Goal: Check status: Check status

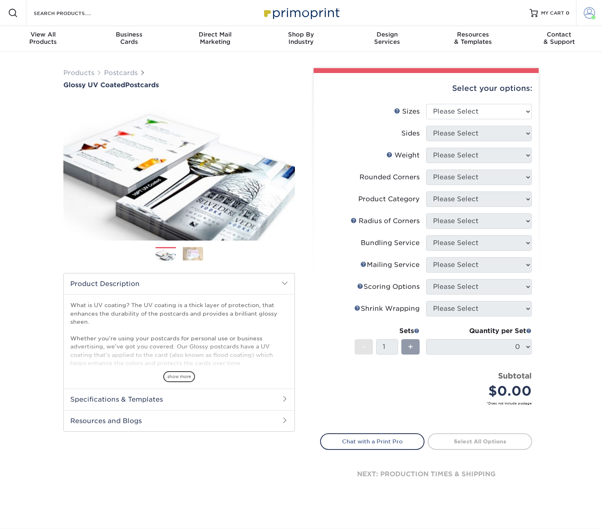
click at [590, 15] on span at bounding box center [588, 12] width 11 height 11
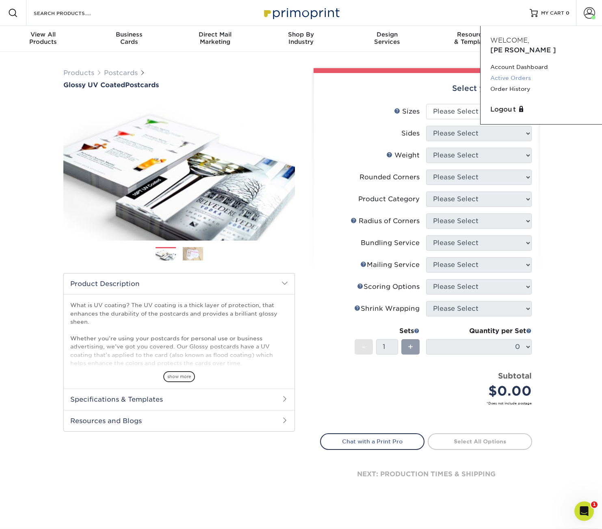
click at [512, 73] on link "Active Orders" at bounding box center [541, 78] width 102 height 11
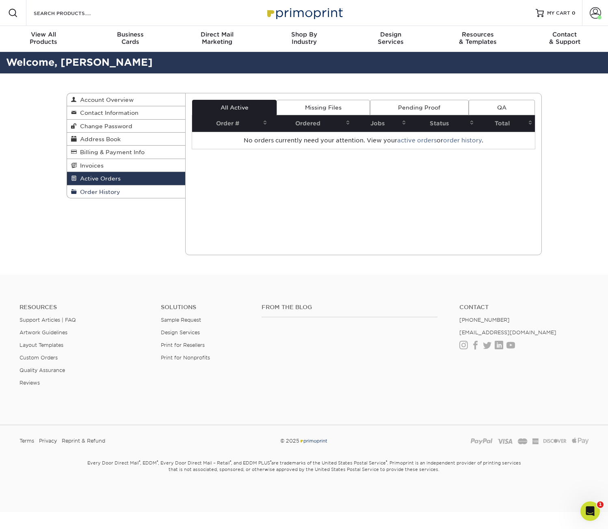
click at [91, 190] on span "Order History" at bounding box center [98, 192] width 43 height 6
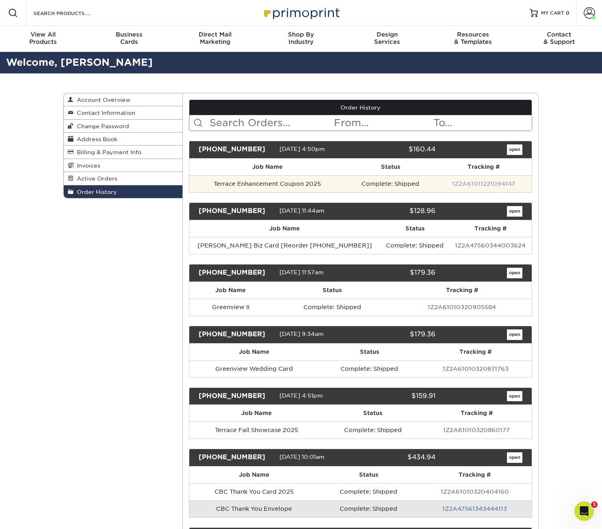
click at [473, 181] on link "1Z2A61011221094147" at bounding box center [483, 184] width 63 height 6
